Goal: Task Accomplishment & Management: Manage account settings

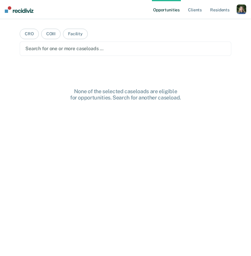
click at [240, 8] on div "button" at bounding box center [242, 9] width 10 height 10
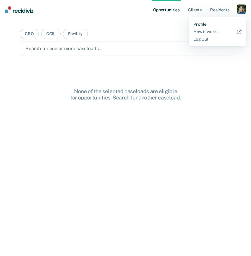
click at [202, 26] on link "Profile" at bounding box center [218, 24] width 48 height 5
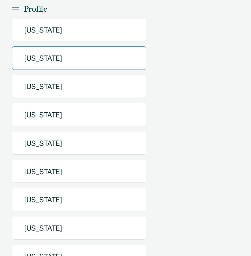
scroll to position [118, 0]
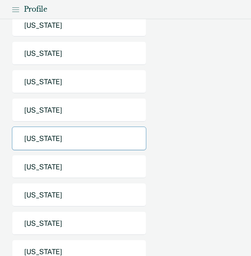
click at [97, 137] on button "Michigan" at bounding box center [79, 139] width 135 height 24
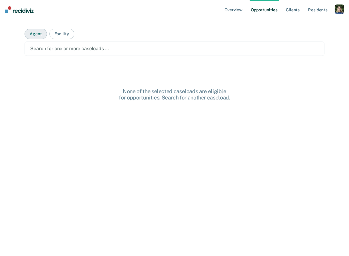
click at [39, 33] on button "Agent" at bounding box center [36, 34] width 22 height 10
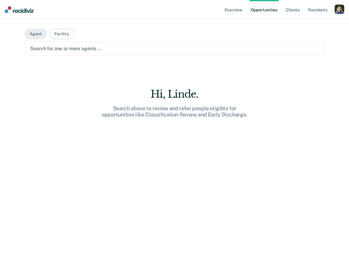
click at [58, 50] on div at bounding box center [174, 48] width 288 height 7
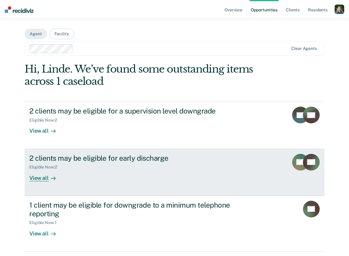
click at [45, 176] on div "View all" at bounding box center [45, 176] width 33 height 12
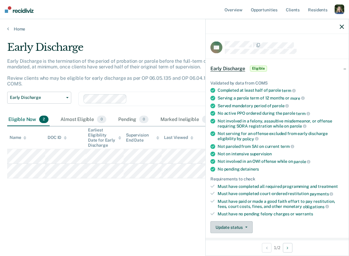
click at [241, 225] on button "Update status" at bounding box center [231, 228] width 42 height 12
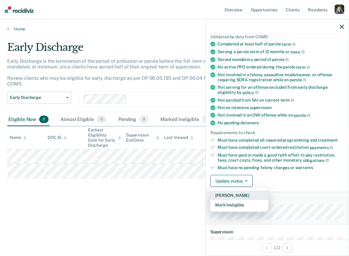
scroll to position [56, 0]
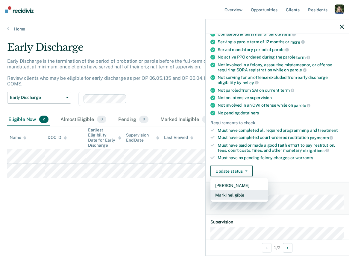
click at [245, 193] on button "Mark Ineligible" at bounding box center [239, 195] width 58 height 10
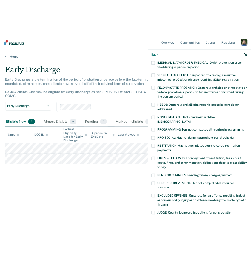
scroll to position [44, 0]
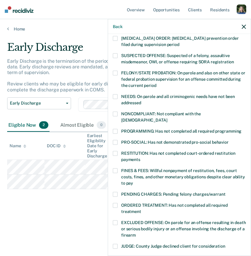
click at [243, 25] on icon "button" at bounding box center [244, 27] width 4 height 4
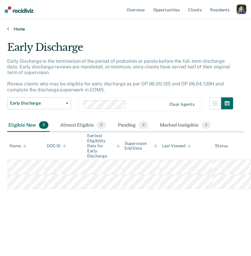
click at [19, 30] on link "Home" at bounding box center [125, 28] width 237 height 5
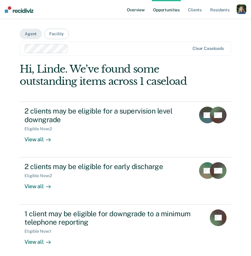
click at [136, 10] on link "Overview" at bounding box center [136, 9] width 20 height 19
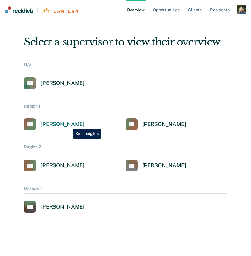
click at [68, 123] on div "Alejandro D Gonzalez" at bounding box center [63, 124] width 44 height 7
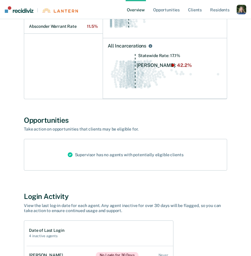
scroll to position [284, 0]
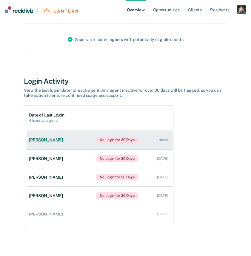
click at [56, 141] on div "Jason Nelson" at bounding box center [47, 140] width 36 height 5
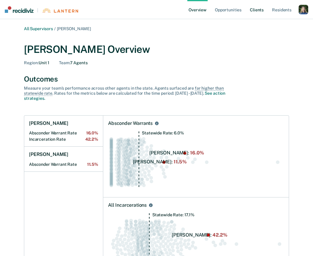
click at [251, 10] on link "Client s" at bounding box center [256, 9] width 16 height 19
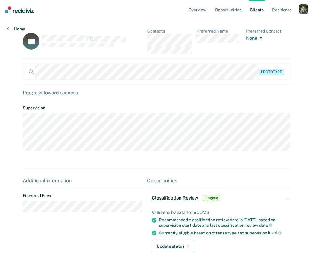
click at [13, 26] on link "Home" at bounding box center [16, 28] width 18 height 5
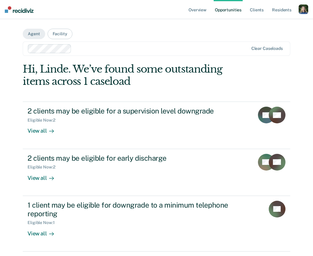
click at [230, 10] on link "Opportunities" at bounding box center [227, 9] width 29 height 19
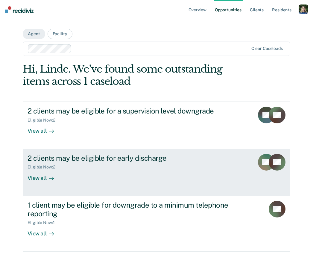
click at [40, 176] on div "View all" at bounding box center [44, 176] width 33 height 12
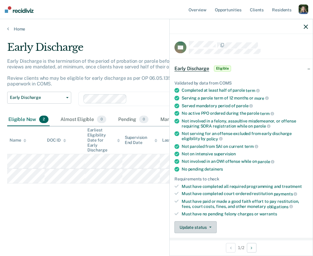
click at [198, 224] on button "Update status" at bounding box center [195, 228] width 42 height 12
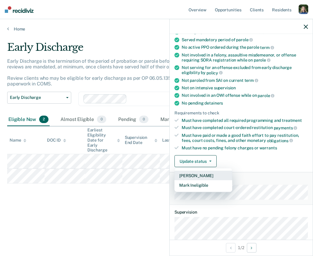
scroll to position [67, 0]
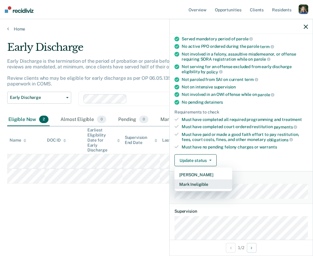
click at [203, 184] on button "Mark Ineligible" at bounding box center [203, 185] width 58 height 10
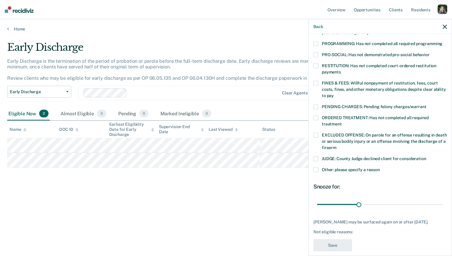
scroll to position [132, 0]
click at [251, 132] on label "EXCLUDED OFFENSE: On parole for an offense resulting in death or serious bodily…" at bounding box center [379, 141] width 133 height 19
drag, startPoint x: 340, startPoint y: 140, endPoint x: 367, endPoint y: 123, distance: 32.1
click at [251, 123] on div "AK Which of the following requirements has Aaron King not met? CHILD ABUSE ORDE…" at bounding box center [379, 81] width 133 height 345
click at [251, 132] on span at bounding box center [315, 134] width 5 height 5
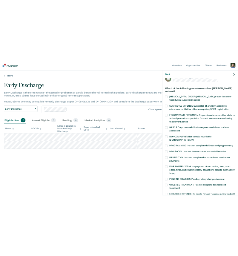
scroll to position [0, 0]
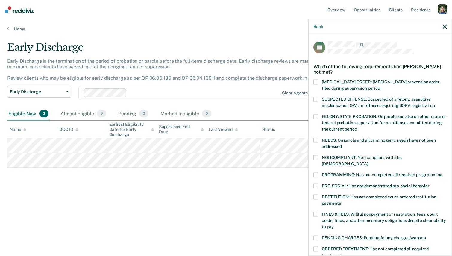
click at [251, 83] on span at bounding box center [315, 82] width 5 height 5
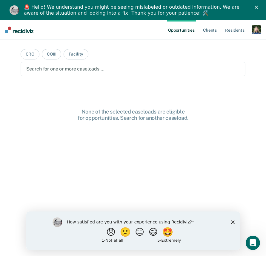
click at [224, 7] on div "Close" at bounding box center [258, 7] width 6 height 4
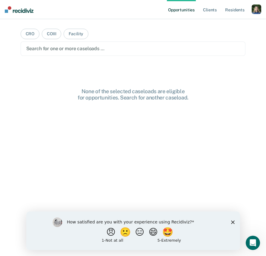
click at [224, 4] on div "Opportunities Client s Resident s Profile How it works Log Out" at bounding box center [214, 9] width 94 height 19
click at [224, 10] on div "button" at bounding box center [257, 9] width 10 height 10
click at [217, 25] on link "Profile" at bounding box center [233, 24] width 48 height 5
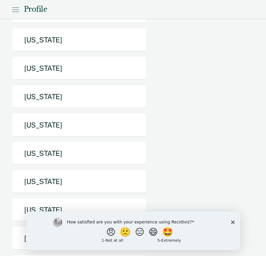
scroll to position [147, 0]
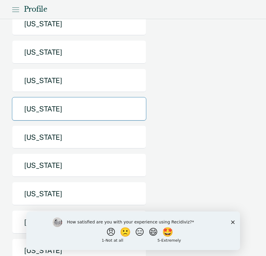
click at [70, 106] on button "Michigan" at bounding box center [79, 109] width 135 height 24
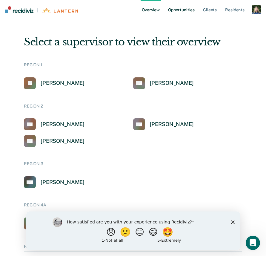
click at [192, 10] on link "Opportunities" at bounding box center [181, 9] width 29 height 19
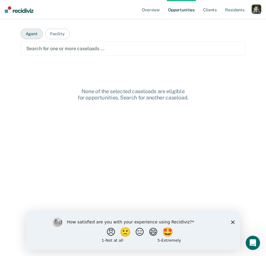
click at [34, 38] on button "Agent" at bounding box center [32, 34] width 22 height 10
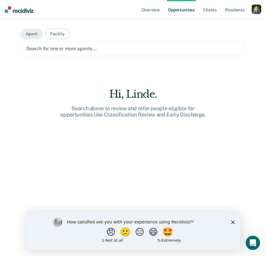
click at [41, 49] on div at bounding box center [133, 48] width 214 height 7
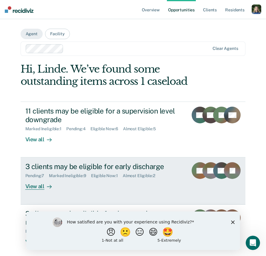
scroll to position [28, 0]
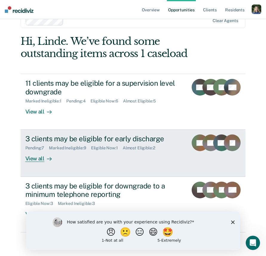
click at [37, 158] on div "View all" at bounding box center [41, 157] width 33 height 12
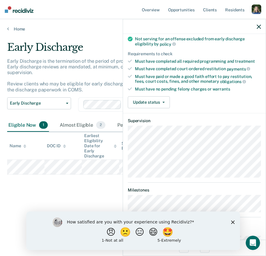
scroll to position [91, 0]
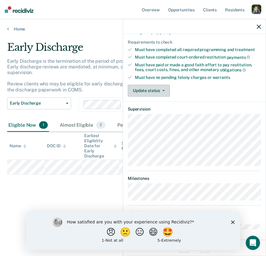
click at [167, 91] on button "Update status" at bounding box center [149, 91] width 42 height 12
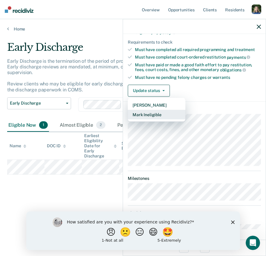
click at [162, 114] on button "Mark Ineligible" at bounding box center [157, 115] width 58 height 10
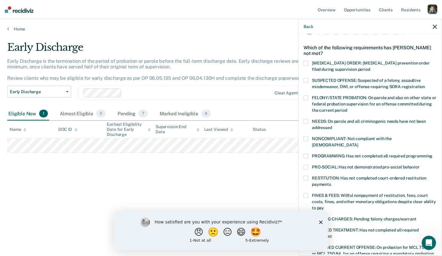
scroll to position [19, 0]
click at [224, 221] on icon "Close survey" at bounding box center [321, 222] width 4 height 4
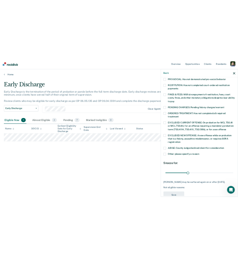
scroll to position [155, 0]
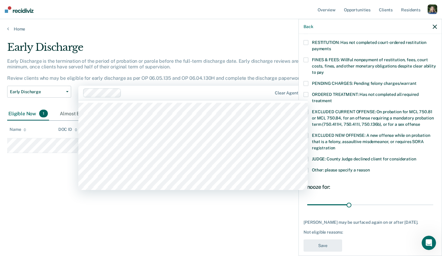
click at [129, 83] on div "Early Discharge is the termination of the period of probation or parole before …" at bounding box center [173, 72] width 332 height 28
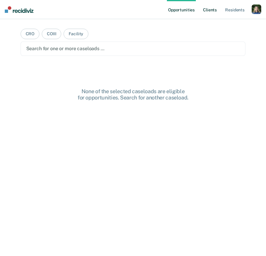
click at [211, 9] on link "Client s" at bounding box center [210, 9] width 16 height 19
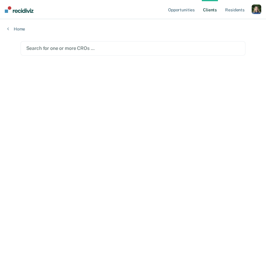
click at [255, 7] on div "button" at bounding box center [257, 9] width 10 height 10
click at [216, 25] on link "Profile" at bounding box center [233, 24] width 48 height 5
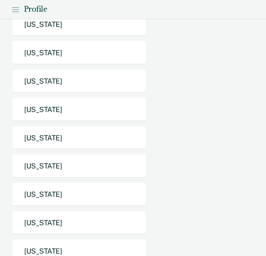
scroll to position [147, 0]
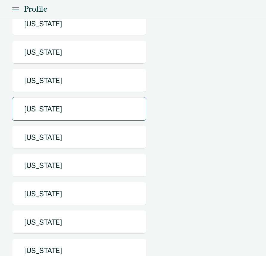
click at [54, 111] on button "Michigan" at bounding box center [79, 109] width 135 height 24
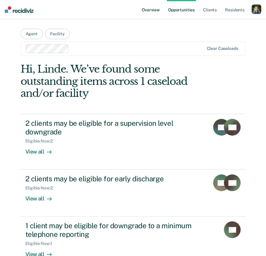
click at [151, 10] on link "Overview" at bounding box center [151, 9] width 20 height 19
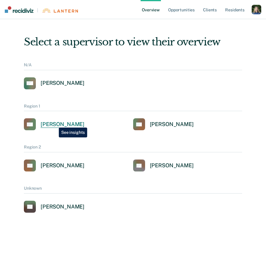
click at [54, 123] on div "Alejandro D Gonzalez" at bounding box center [63, 124] width 44 height 7
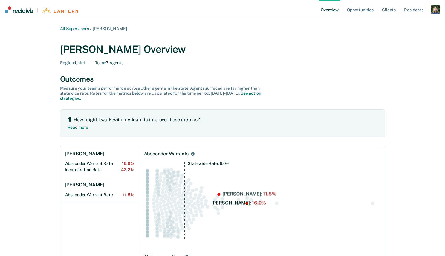
click at [266, 9] on link "Overview" at bounding box center [330, 9] width 20 height 19
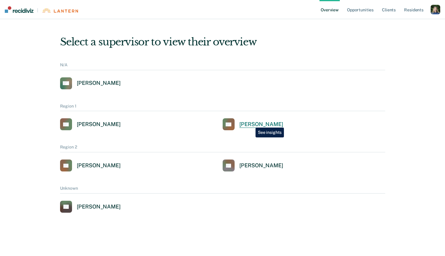
click at [251, 123] on div "Rosa Smith" at bounding box center [262, 124] width 44 height 7
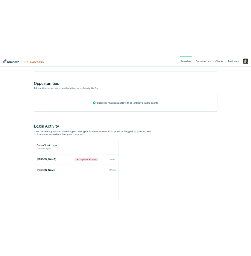
scroll to position [163, 0]
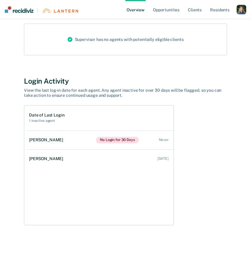
click at [238, 11] on div "button" at bounding box center [242, 10] width 10 height 10
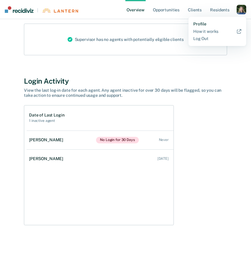
click at [200, 24] on link "Profile" at bounding box center [217, 24] width 48 height 5
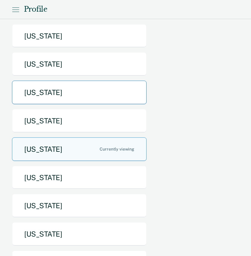
scroll to position [104, 0]
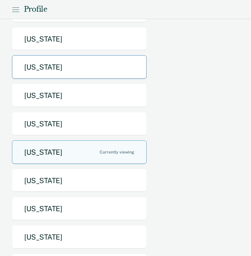
click at [55, 62] on button "Idaho" at bounding box center [79, 67] width 135 height 24
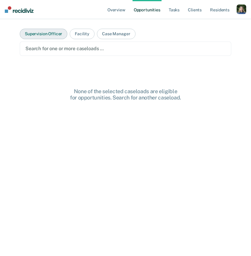
click at [54, 32] on button "Supervision Officer" at bounding box center [44, 34] width 48 height 10
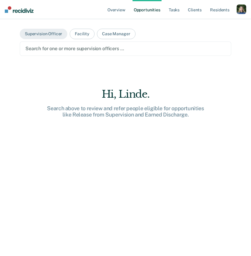
click at [71, 54] on div "Search for one or more supervision officers …" at bounding box center [125, 49] width 211 height 14
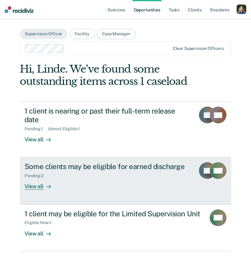
scroll to position [42, 0]
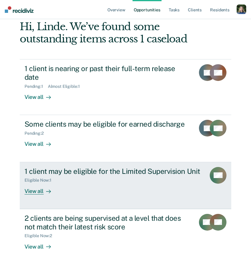
click at [39, 183] on div "View all" at bounding box center [41, 189] width 33 height 12
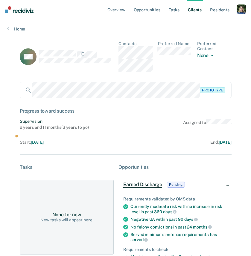
click at [8, 37] on div "Overview Opportunities Tasks Client s Resident s Profile Go to System-Level Tre…" at bounding box center [125, 222] width 251 height 445
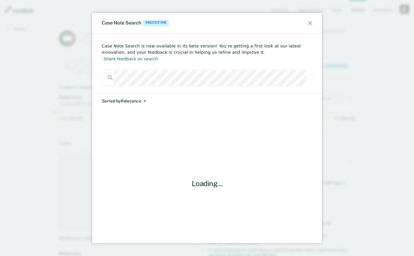
click at [266, 21] on icon at bounding box center [310, 23] width 4 height 4
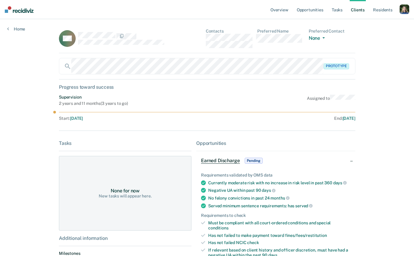
click at [60, 68] on div "Prototype" at bounding box center [207, 66] width 296 height 16
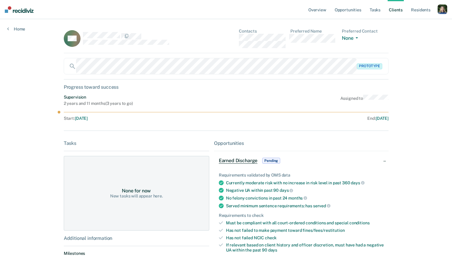
click at [62, 31] on main "CM Contacts Preferred Name Preferred Contact None Call Text Email None Prototyp…" at bounding box center [226, 204] width 339 height 371
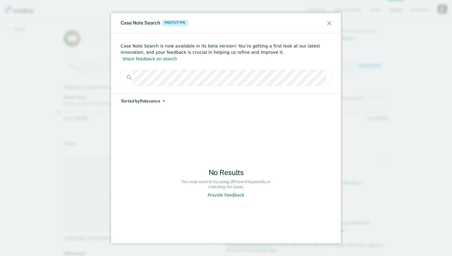
click at [123, 73] on div at bounding box center [226, 78] width 211 height 16
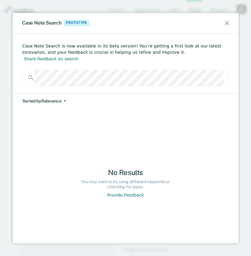
click at [227, 22] on icon at bounding box center [227, 23] width 4 height 4
